Goal: Find contact information: Find contact information

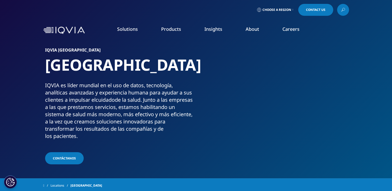
click at [282, 9] on span "Choose a Region" at bounding box center [277, 10] width 29 height 4
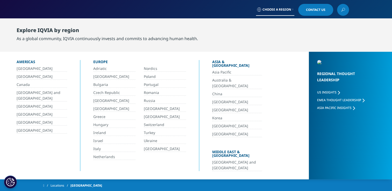
click at [154, 115] on link "[GEOGRAPHIC_DATA]" at bounding box center [165, 117] width 42 height 6
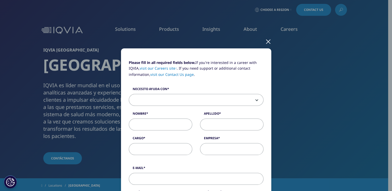
click at [265, 40] on div at bounding box center [268, 41] width 6 height 14
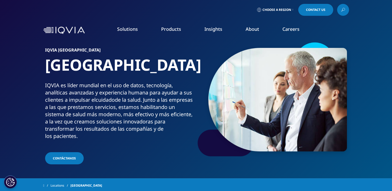
click at [221, 86] on link "View Open Roles" at bounding box center [241, 84] width 88 height 6
